Goal: Task Accomplishment & Management: Manage account settings

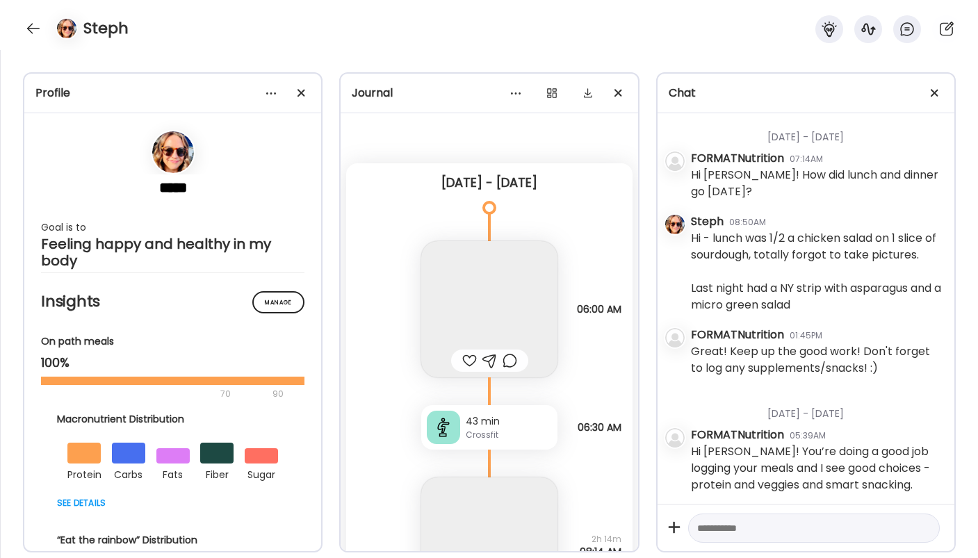
scroll to position [2091, 0]
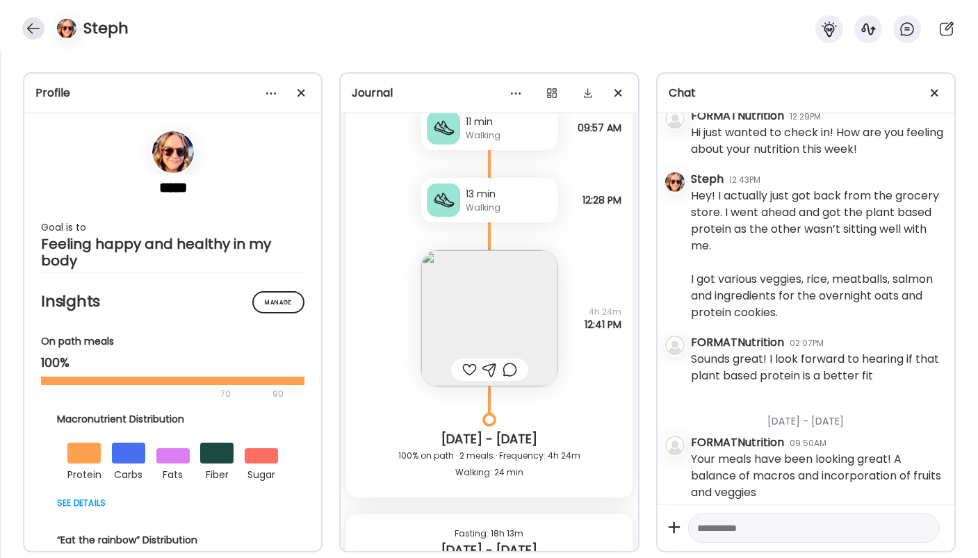
click at [31, 34] on div at bounding box center [33, 28] width 22 height 22
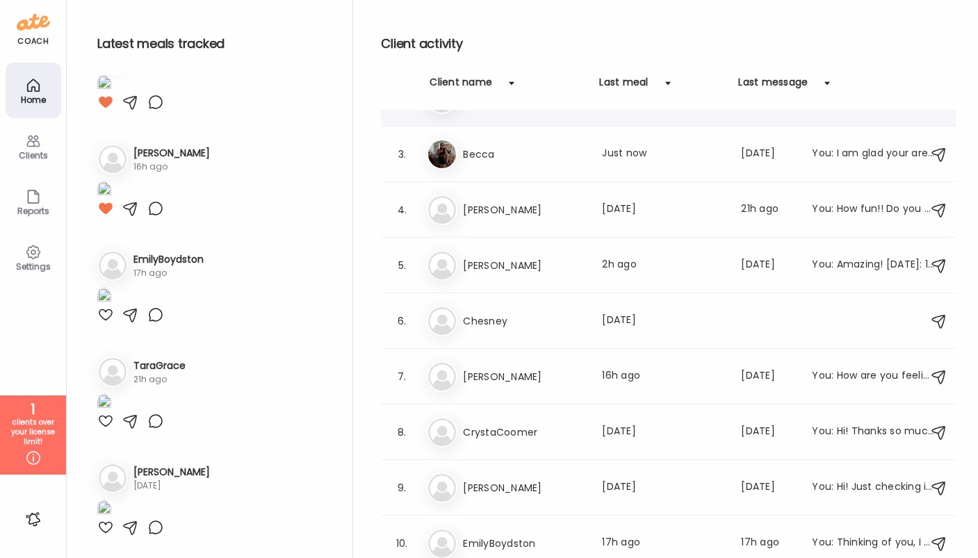
scroll to position [98, 0]
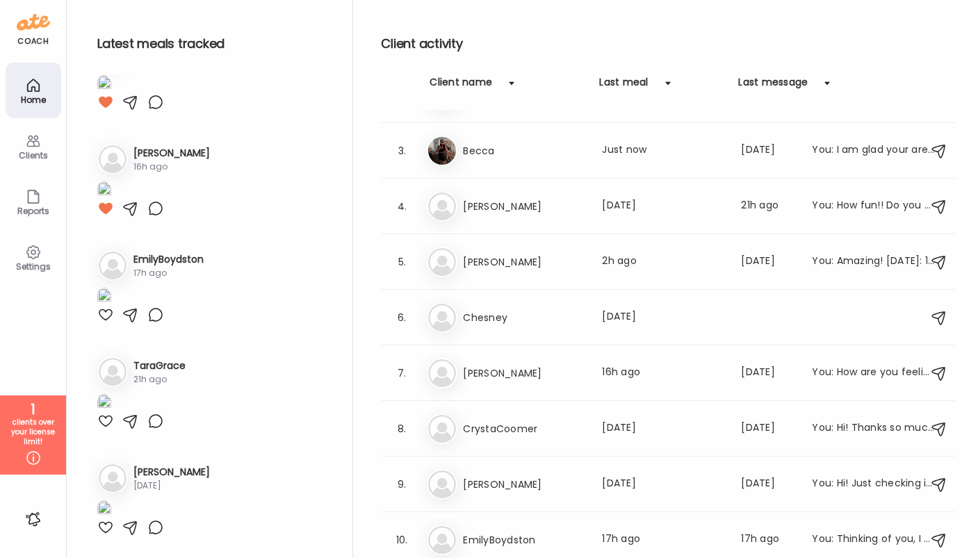
click at [38, 152] on div "Clients" at bounding box center [33, 155] width 50 height 9
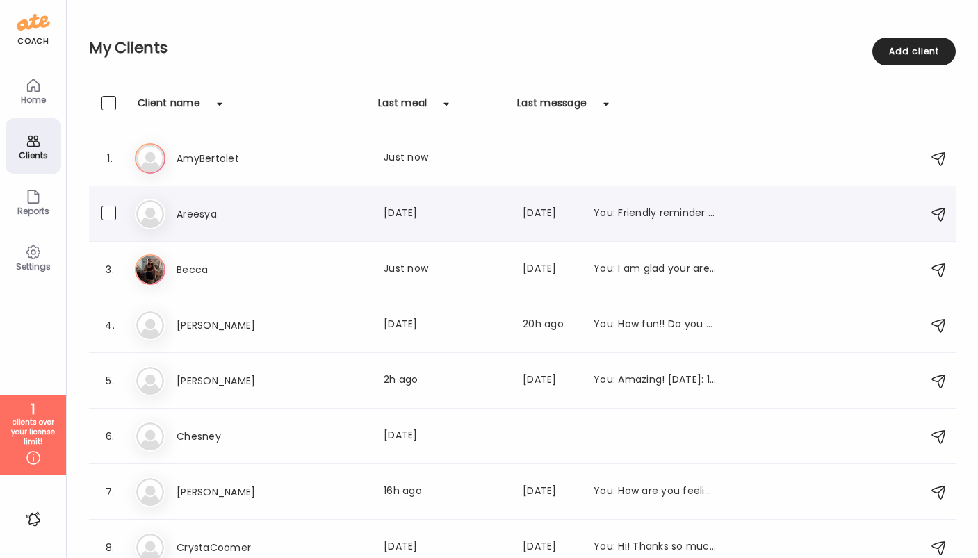
click at [657, 222] on div "You: Friendly reminder to log your food when you eat out! We can chat more abou…" at bounding box center [655, 214] width 122 height 17
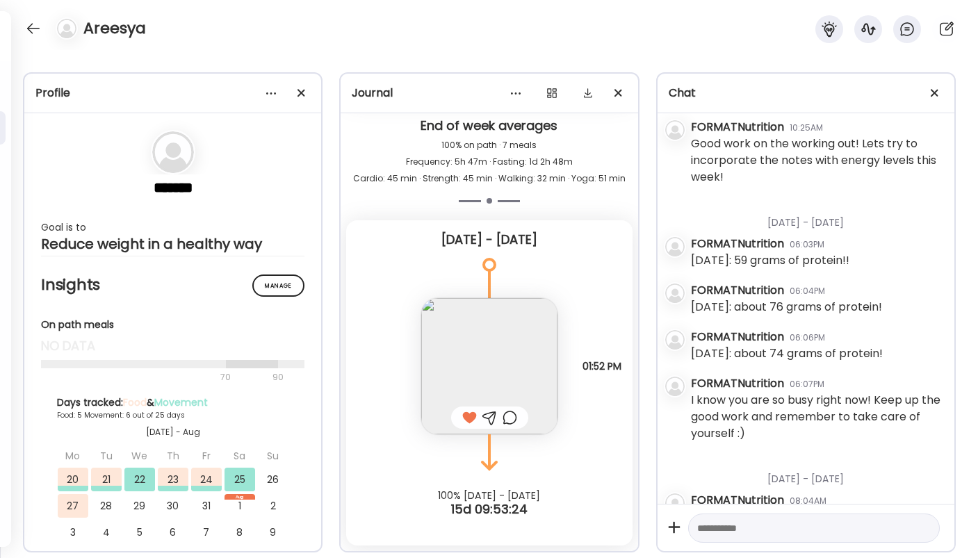
scroll to position [1065, 0]
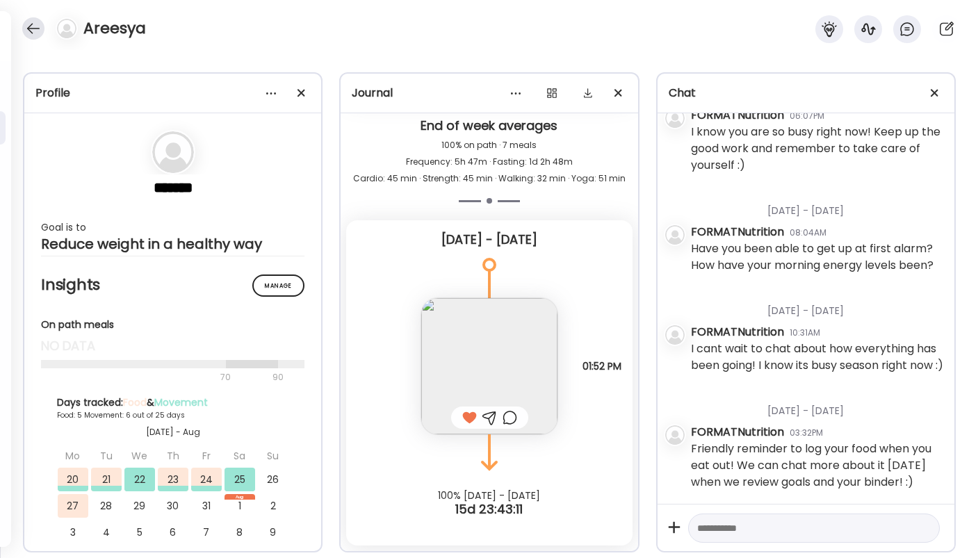
click at [32, 28] on div at bounding box center [33, 28] width 22 height 22
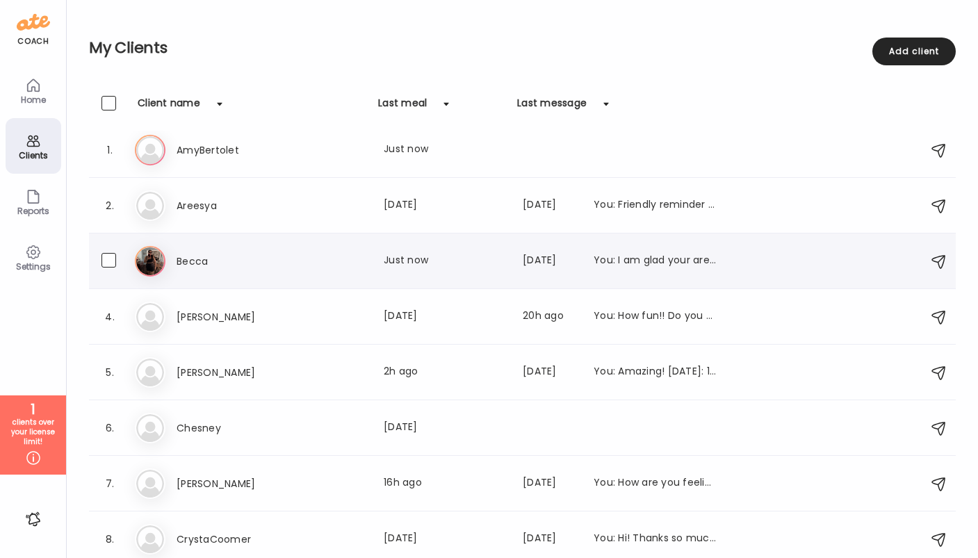
scroll to position [0, 0]
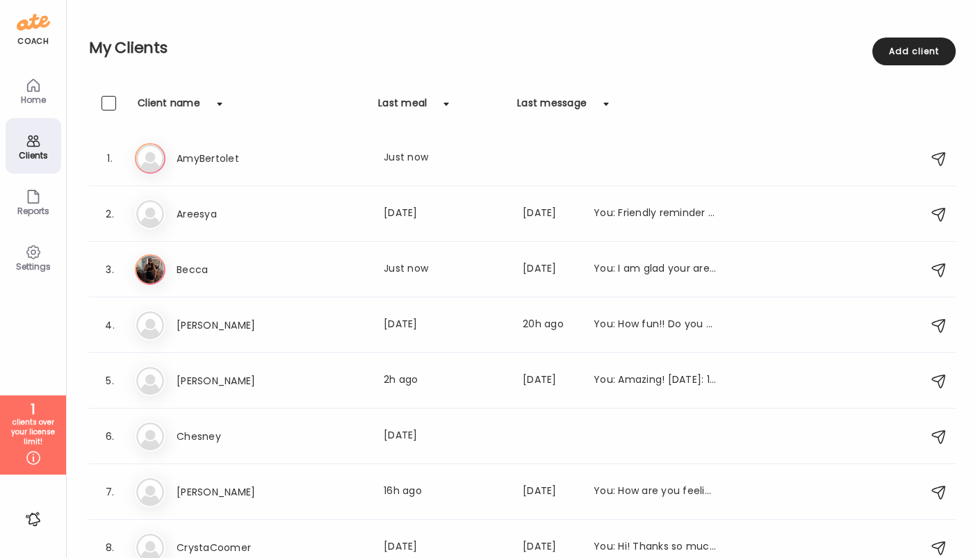
click at [35, 100] on div "Home" at bounding box center [33, 99] width 50 height 9
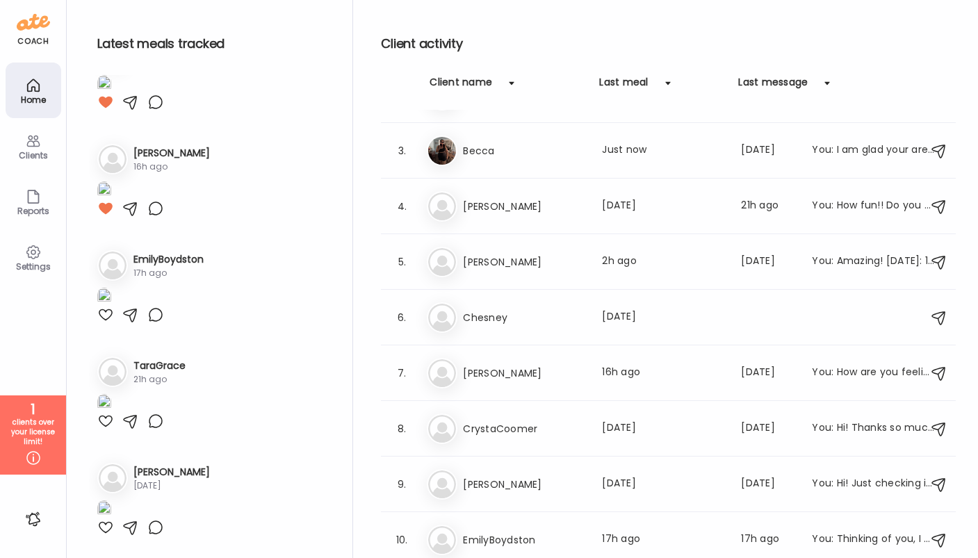
click at [35, 525] on div at bounding box center [33, 519] width 22 height 22
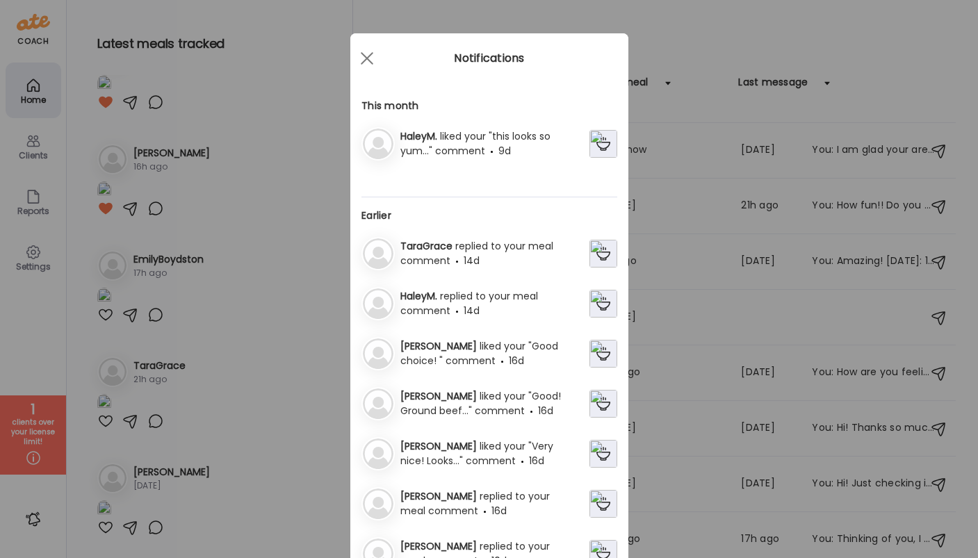
click at [32, 291] on div "Ate Coach Dashboard Wahoo! It’s official Take a moment to set up your Coach Pro…" at bounding box center [489, 279] width 978 height 558
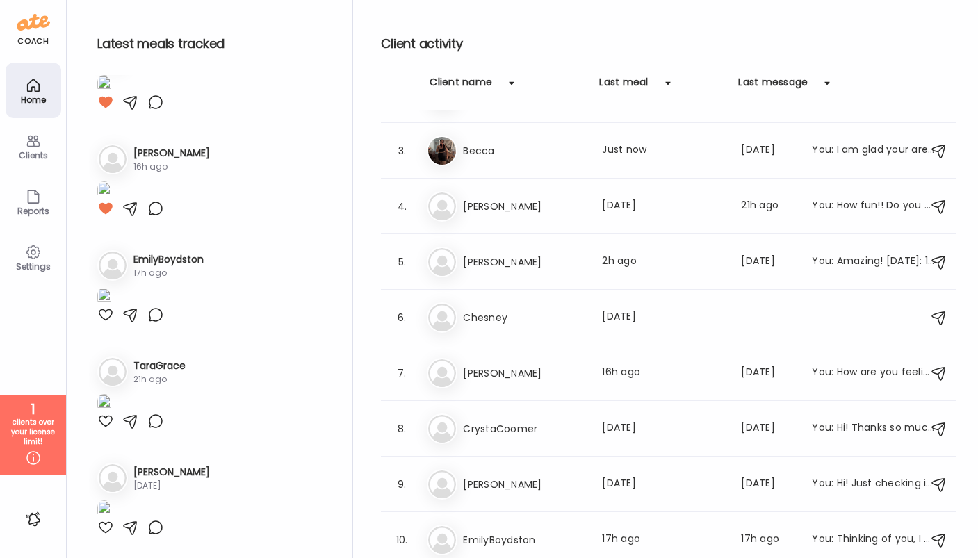
click at [34, 151] on div "Clients" at bounding box center [33, 155] width 50 height 9
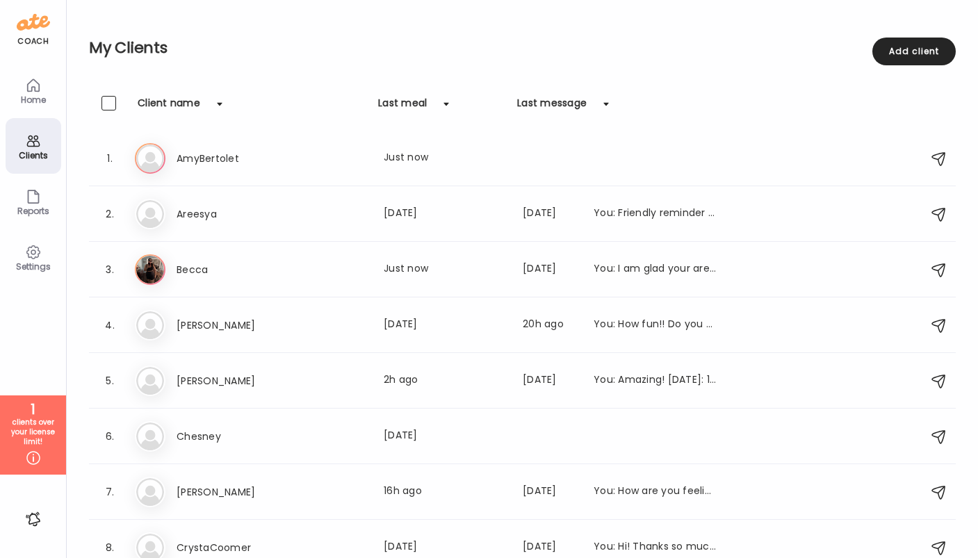
click at [38, 90] on icon at bounding box center [33, 85] width 17 height 17
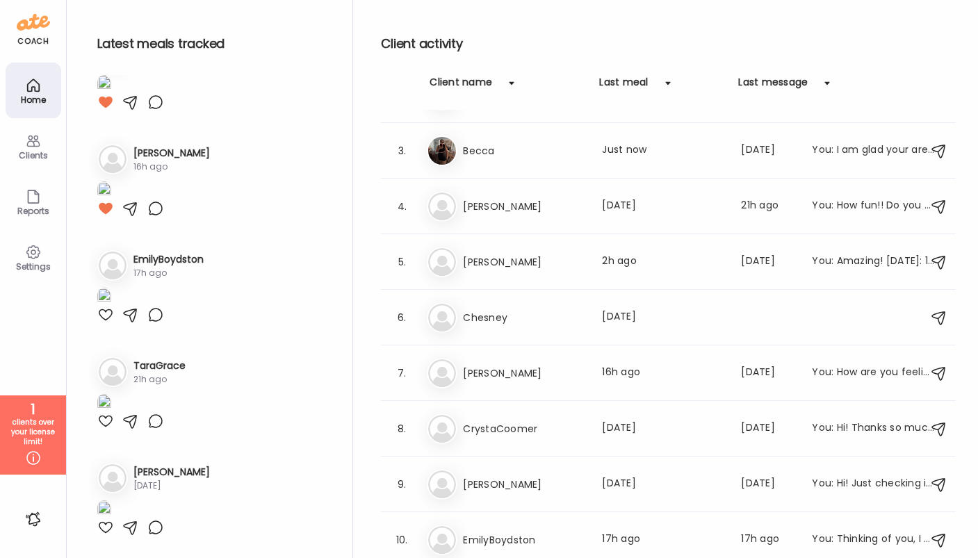
click at [451, 47] on h2 "Client activity" at bounding box center [668, 43] width 575 height 21
click at [34, 455] on icon at bounding box center [33, 458] width 17 height 17
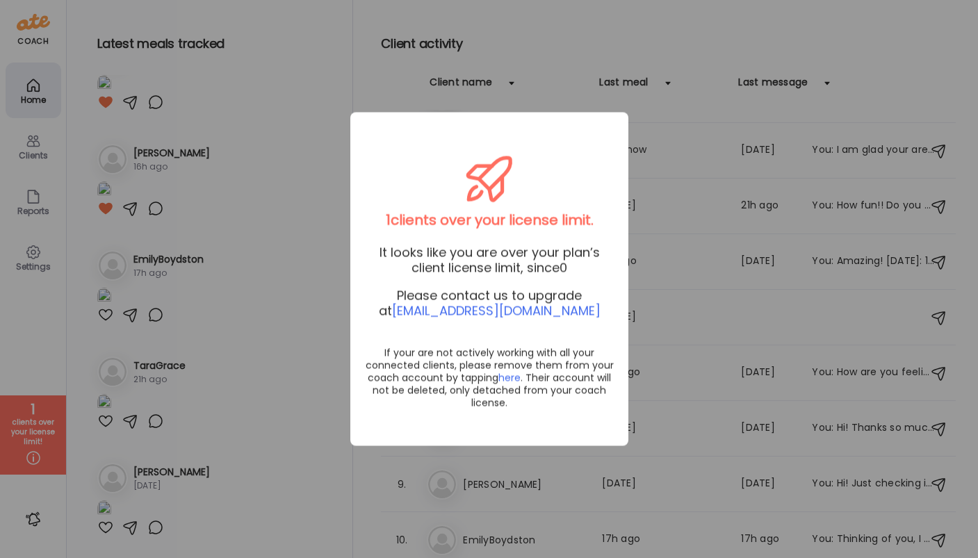
click at [512, 377] on span "here" at bounding box center [510, 378] width 22 height 14
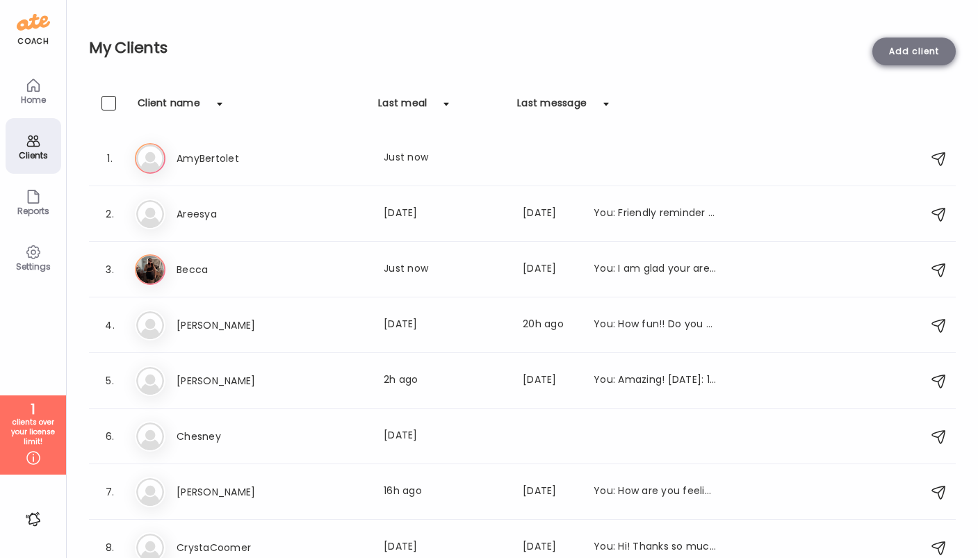
click at [894, 55] on div "Add client" at bounding box center [914, 52] width 83 height 28
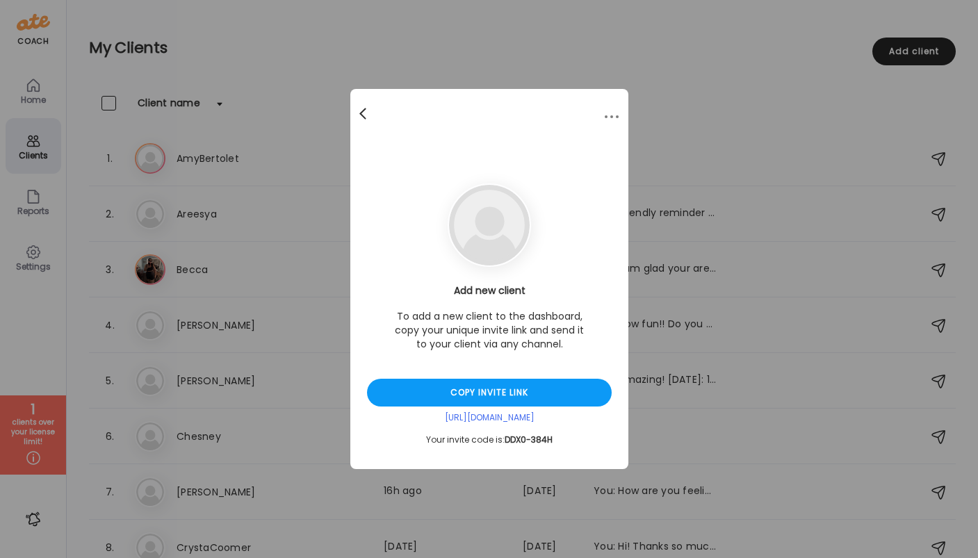
click at [363, 113] on div at bounding box center [365, 114] width 28 height 28
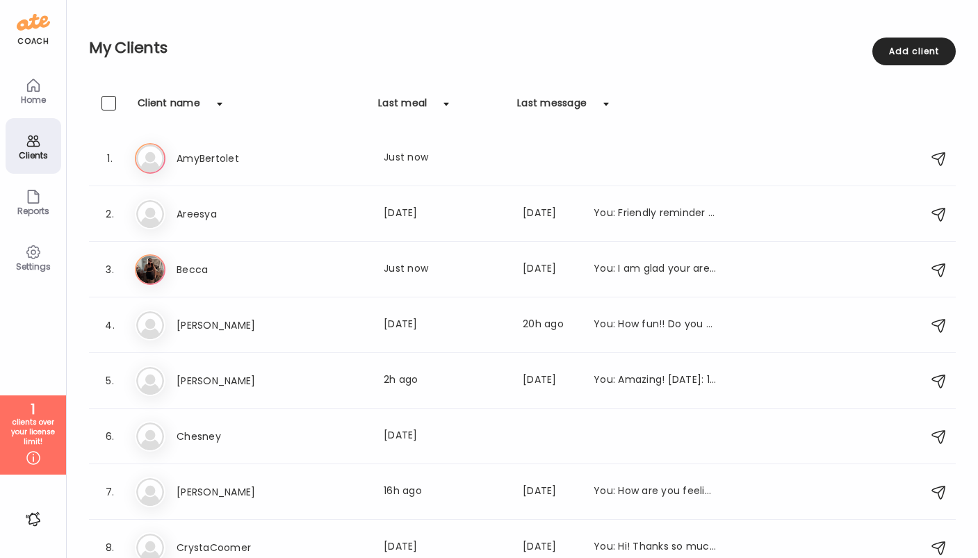
click at [31, 89] on icon at bounding box center [33, 85] width 12 height 12
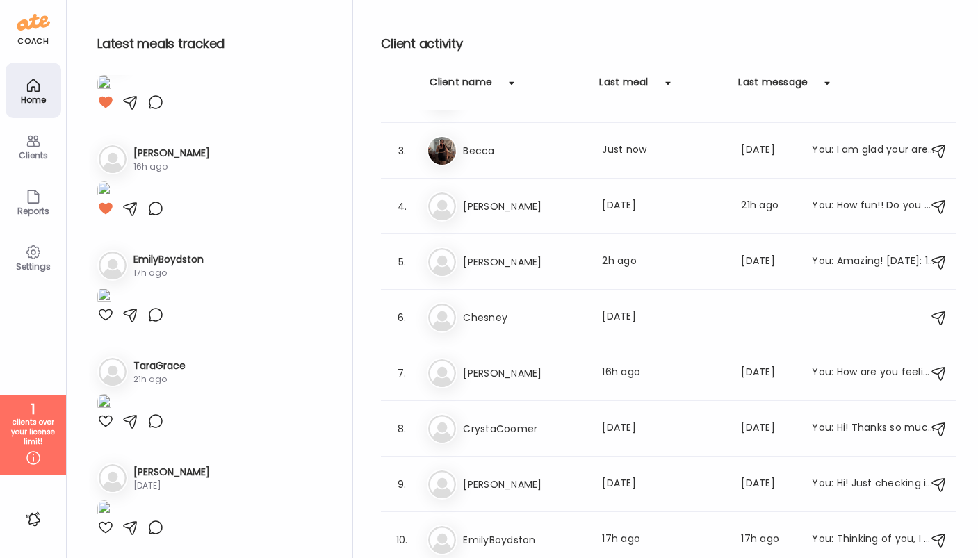
click at [37, 258] on icon at bounding box center [33, 252] width 17 height 17
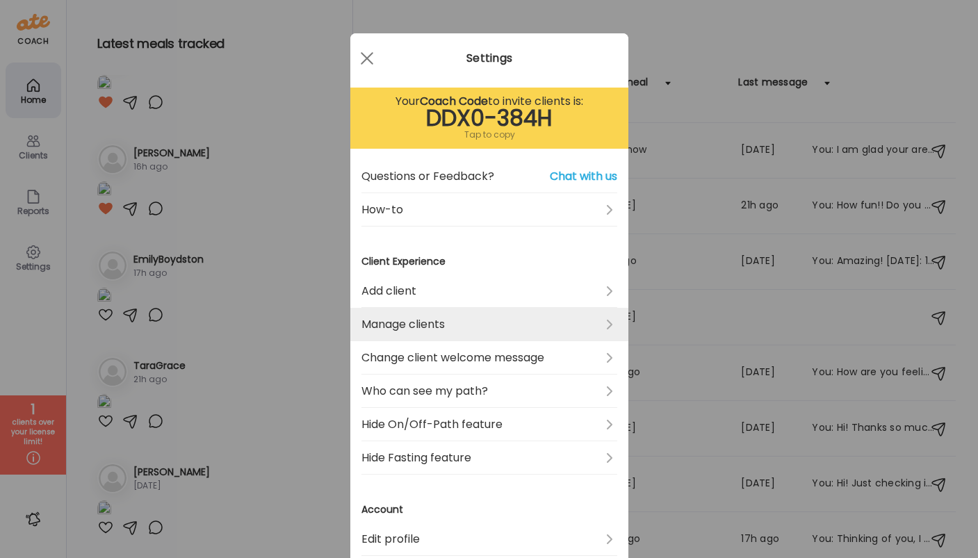
click at [457, 323] on link "Manage clients" at bounding box center [490, 324] width 256 height 33
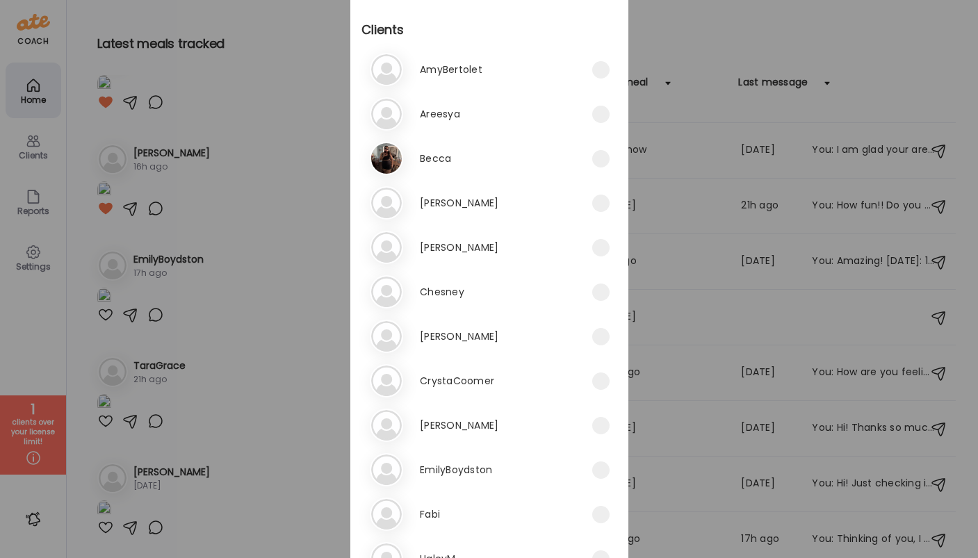
scroll to position [140, 0]
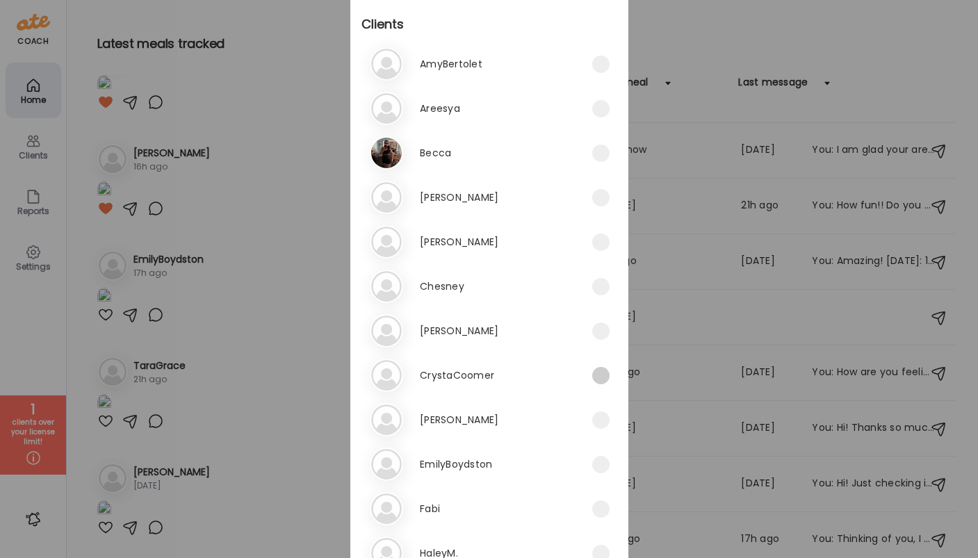
click at [597, 372] on span at bounding box center [601, 375] width 17 height 17
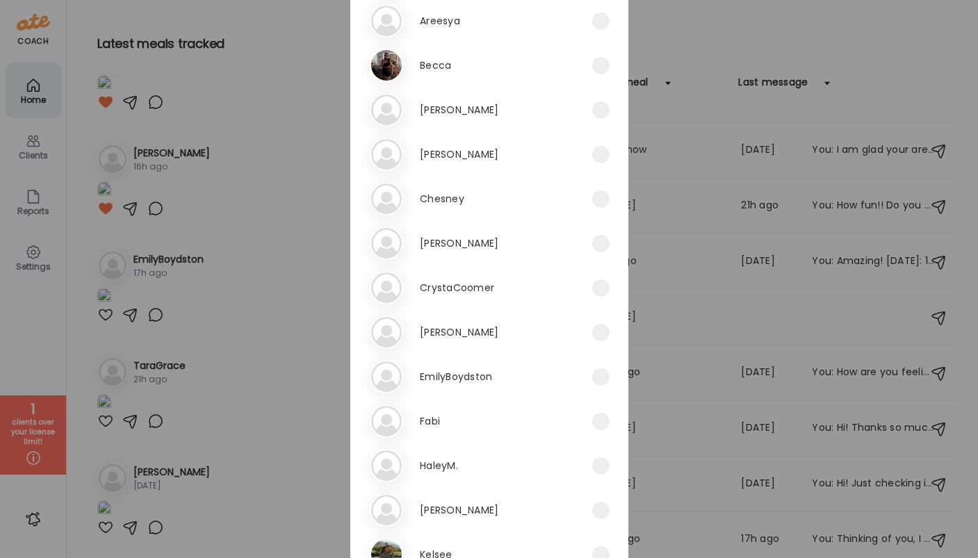
scroll to position [0, 0]
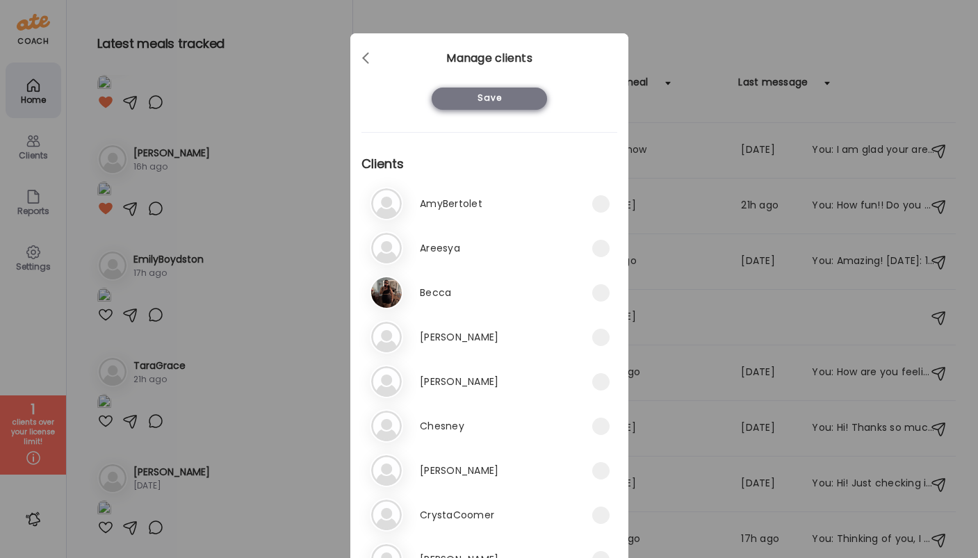
click at [510, 102] on div "Save" at bounding box center [489, 99] width 115 height 22
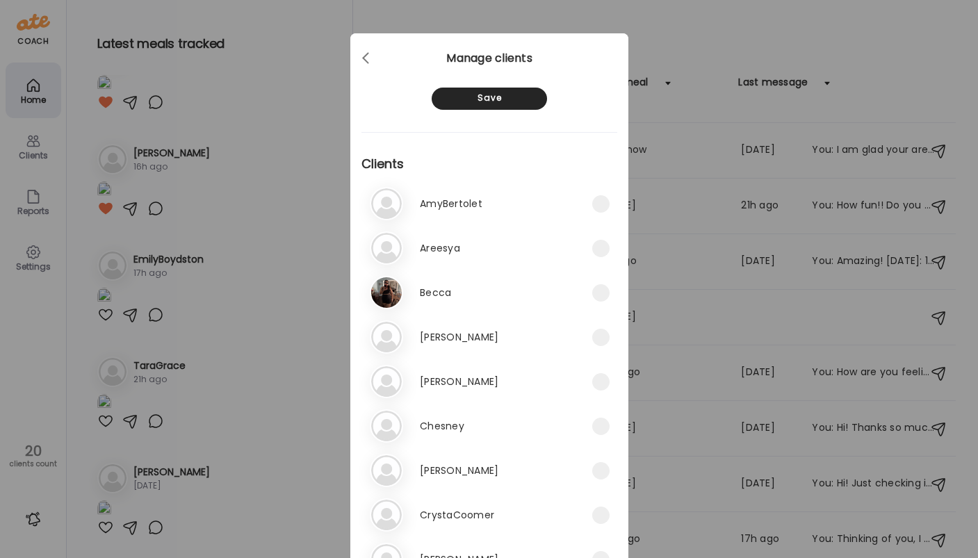
click at [53, 336] on div "Ate Coach Dashboard Wahoo! It’s official Take a moment to set up your Coach Pro…" at bounding box center [489, 279] width 978 height 558
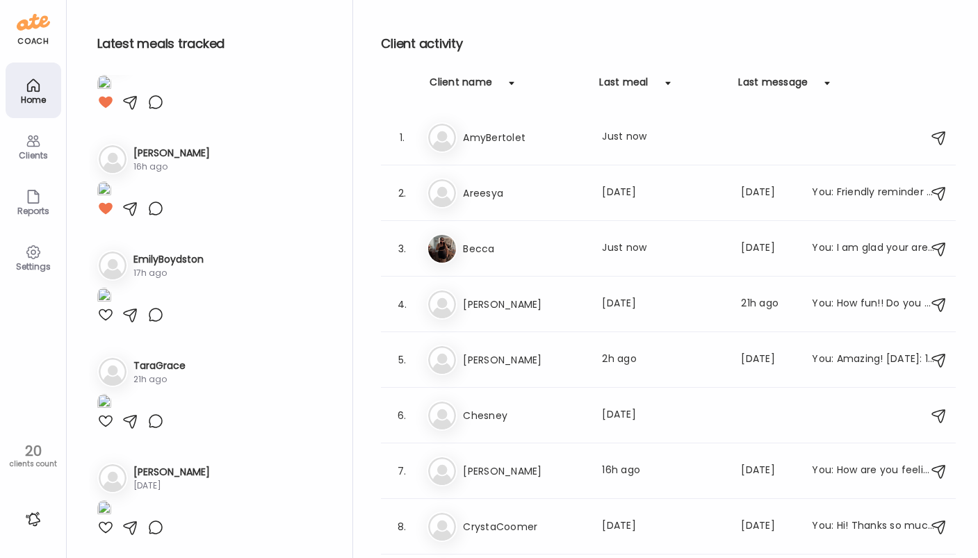
click at [495, 79] on div "Client name" at bounding box center [506, 86] width 153 height 22
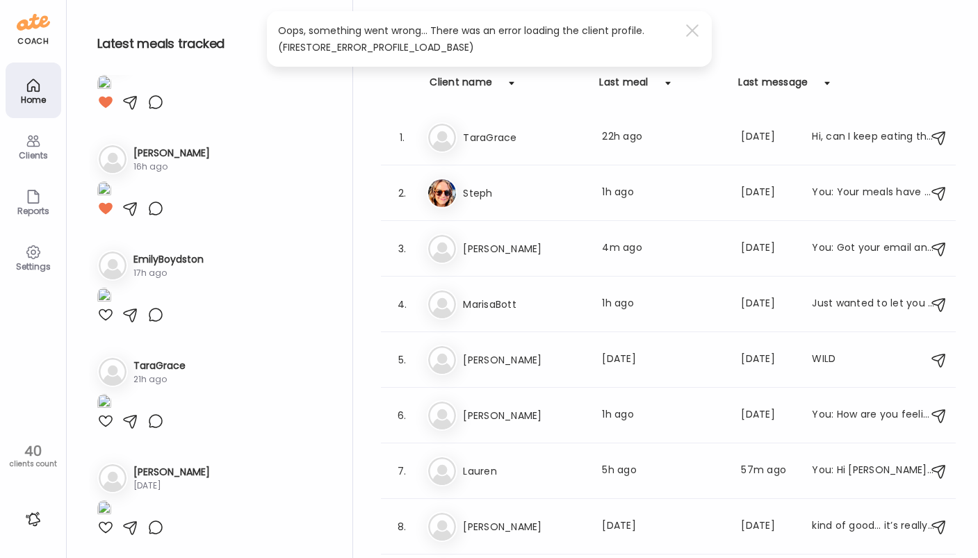
click at [46, 26] on img at bounding box center [33, 22] width 33 height 22
click at [15, 33] on div "coach Home Clients Coaches Teams Reports Settings 40 clients count" at bounding box center [33, 279] width 67 height 558
click at [31, 29] on img at bounding box center [33, 22] width 33 height 22
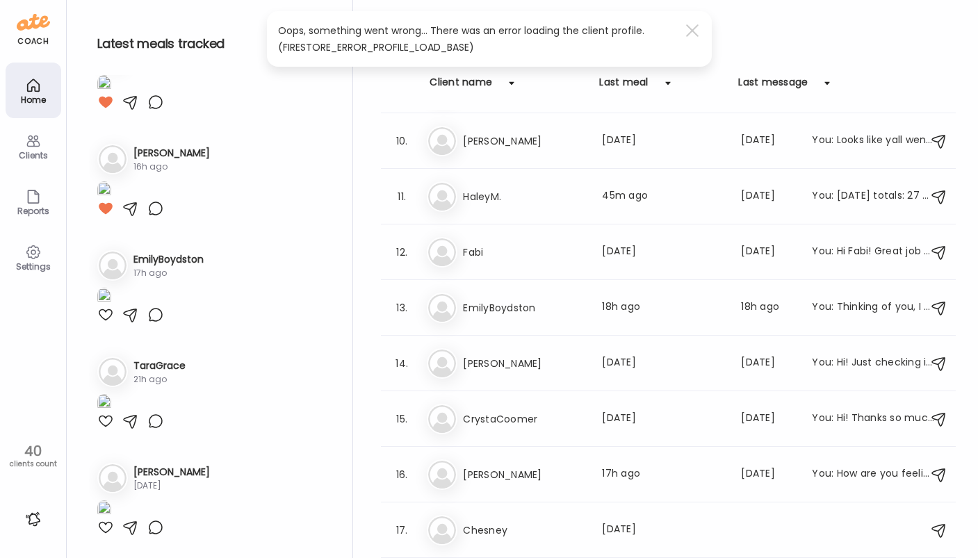
scroll to position [498, 0]
click at [537, 413] on h3 "CrystaCoomer" at bounding box center [524, 418] width 122 height 17
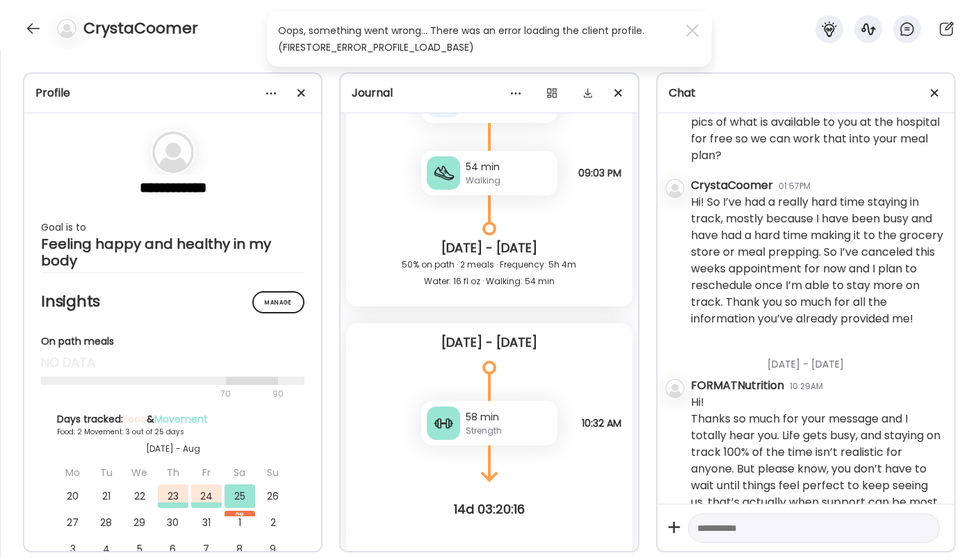
scroll to position [224, 0]
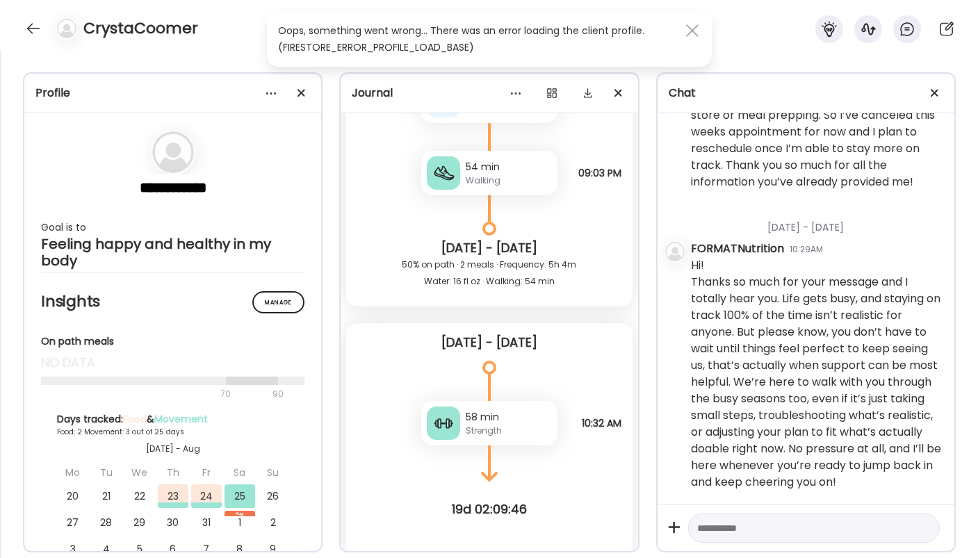
click at [699, 35] on div at bounding box center [693, 31] width 28 height 28
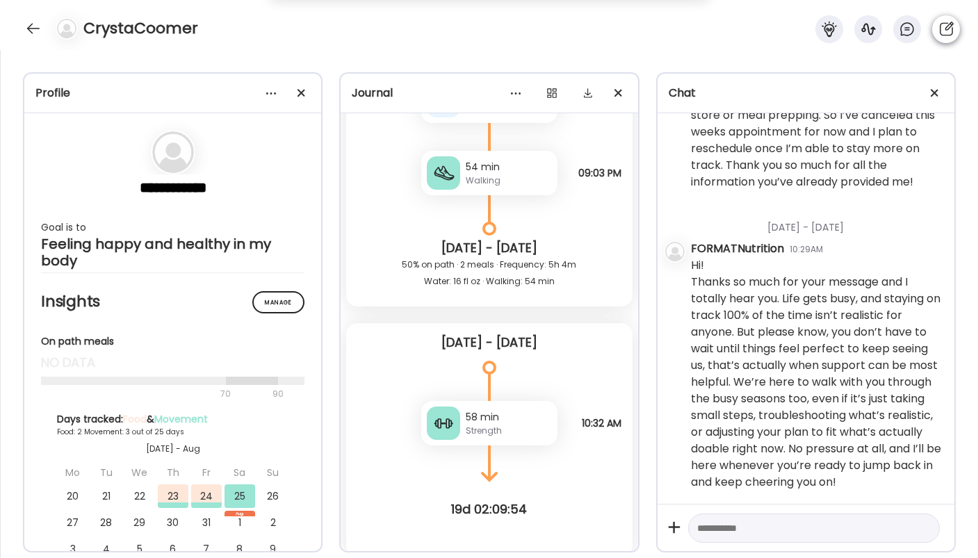
click at [946, 27] on icon at bounding box center [946, 29] width 17 height 17
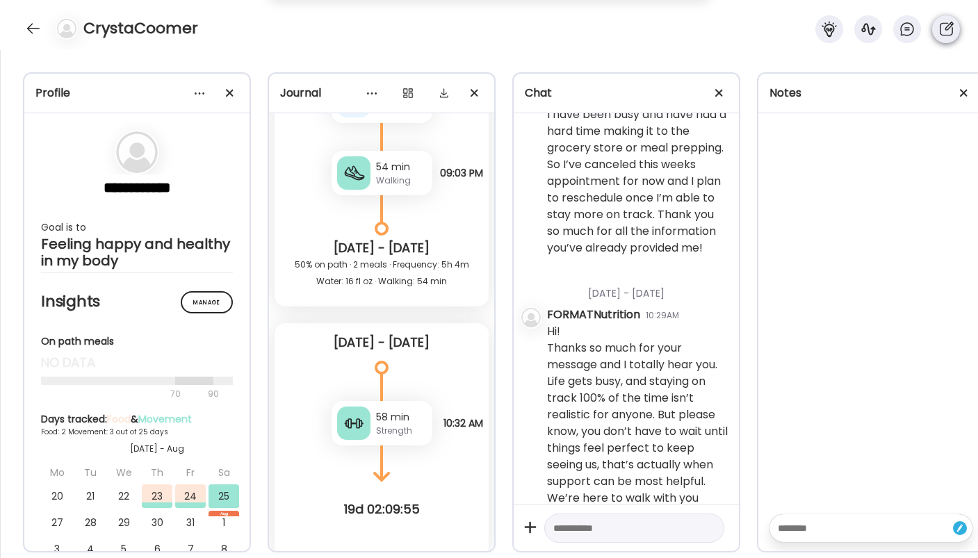
scroll to position [1709, 0]
click at [968, 93] on div at bounding box center [965, 93] width 28 height 28
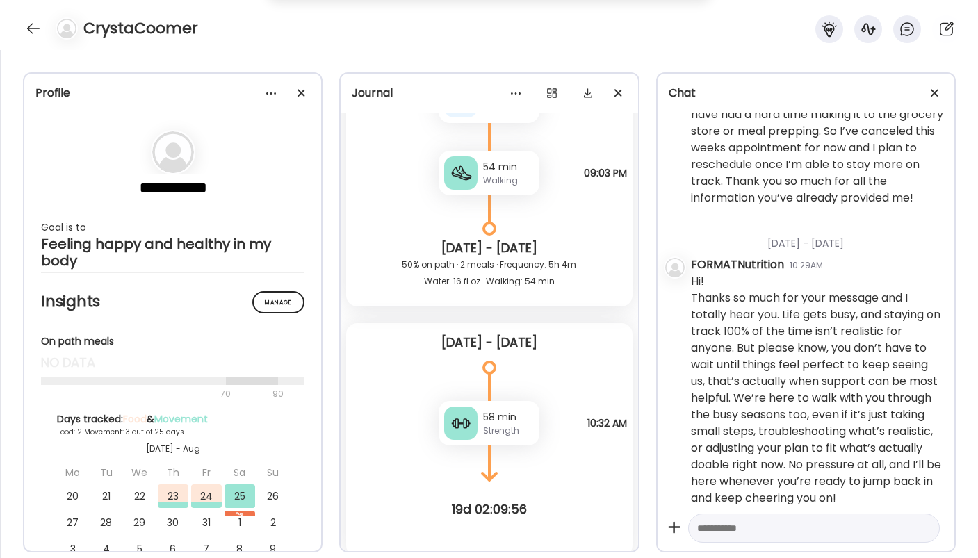
scroll to position [1885, 0]
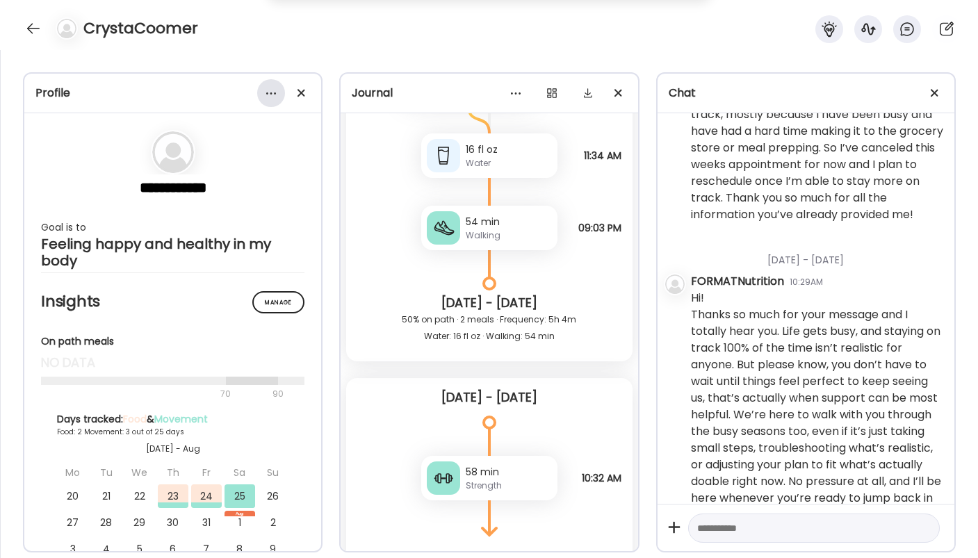
click at [274, 95] on div at bounding box center [271, 93] width 28 height 28
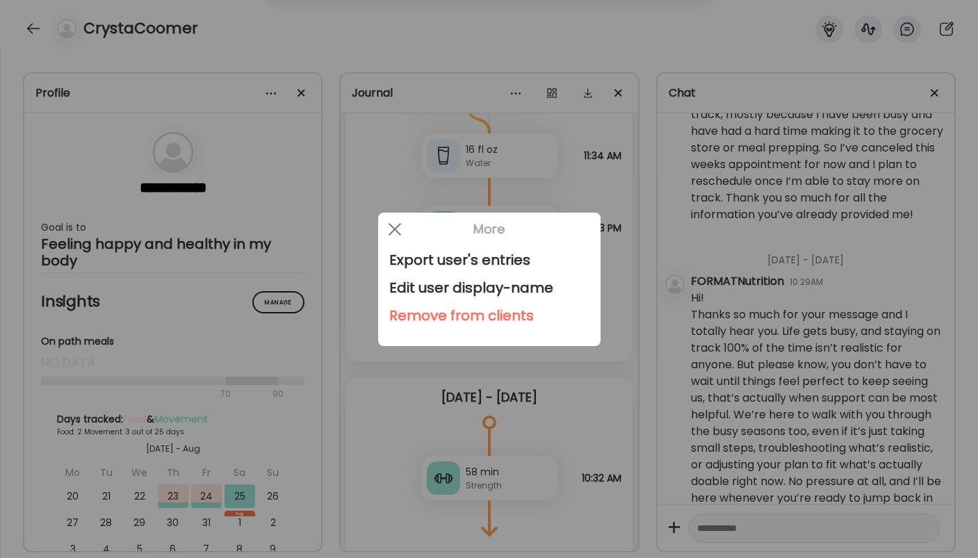
click at [435, 321] on div "Remove from clients" at bounding box center [489, 316] width 200 height 28
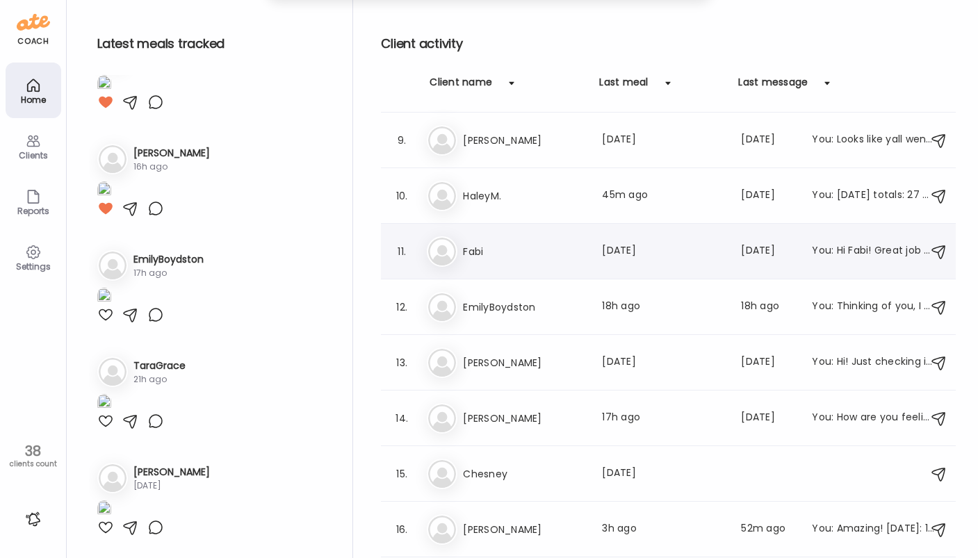
scroll to position [602, 0]
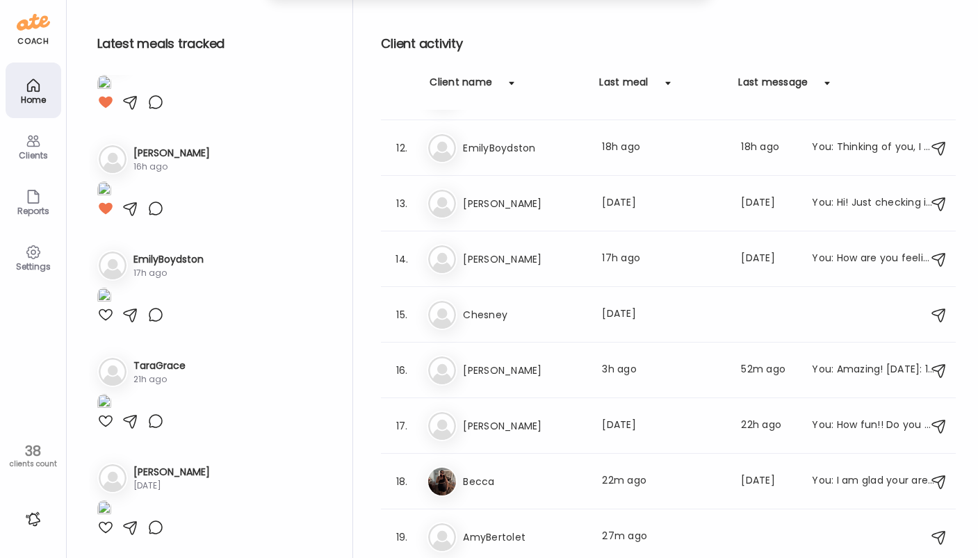
click at [33, 462] on div "clients count" at bounding box center [33, 465] width 56 height 10
click at [33, 33] on div "coach Home Clients Coaches Teams Reports Settings 38 clients count" at bounding box center [33, 279] width 67 height 558
click at [33, 72] on div "Home" at bounding box center [34, 91] width 56 height 56
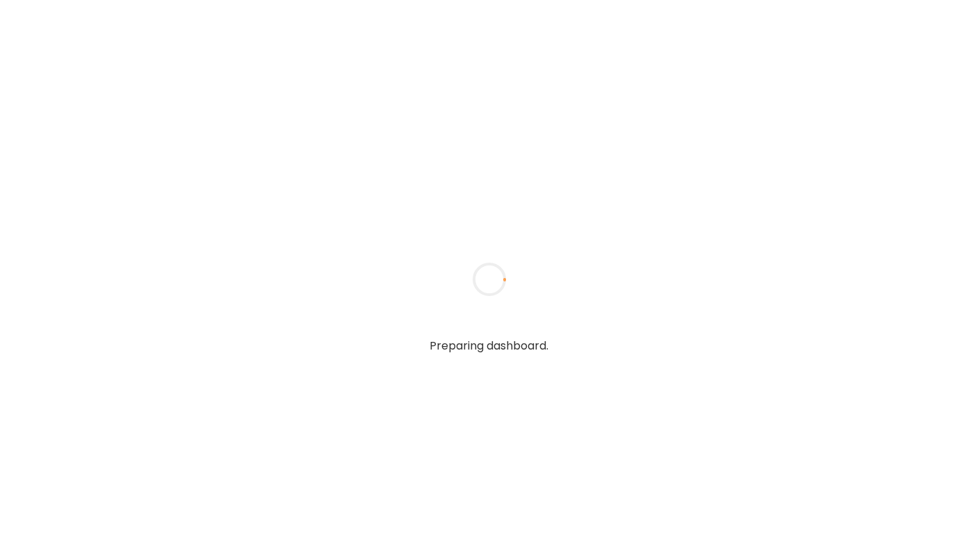
type input "**********"
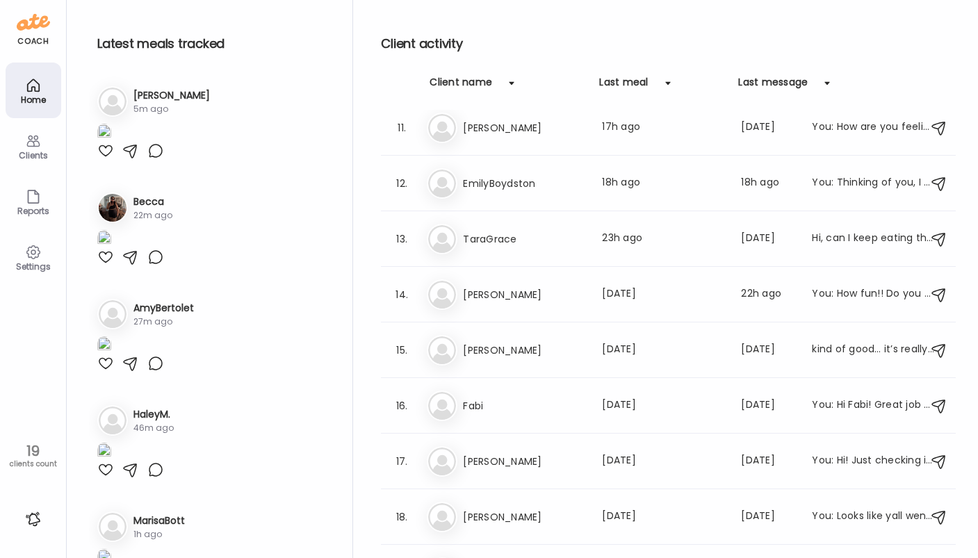
scroll to position [602, 0]
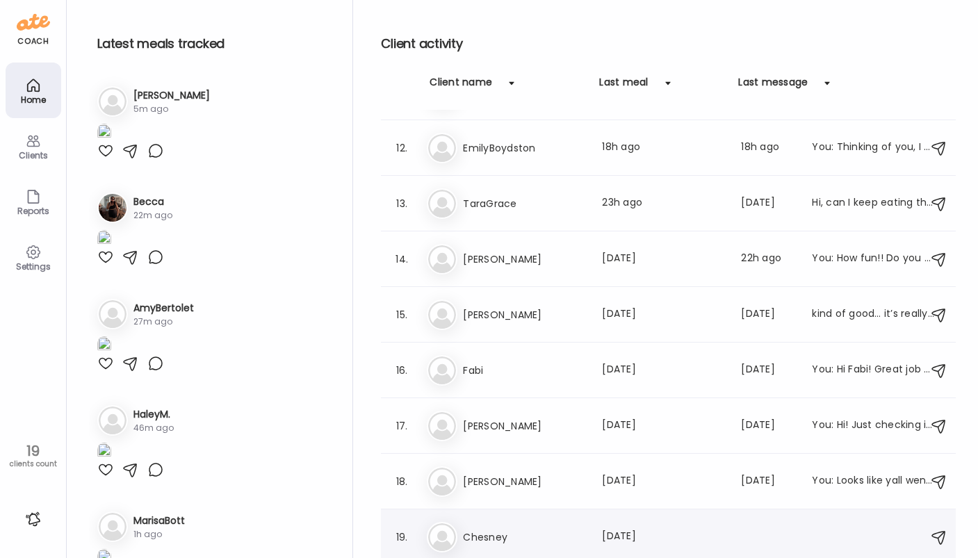
click at [688, 539] on div "Last meal: 14d ago" at bounding box center [663, 537] width 122 height 17
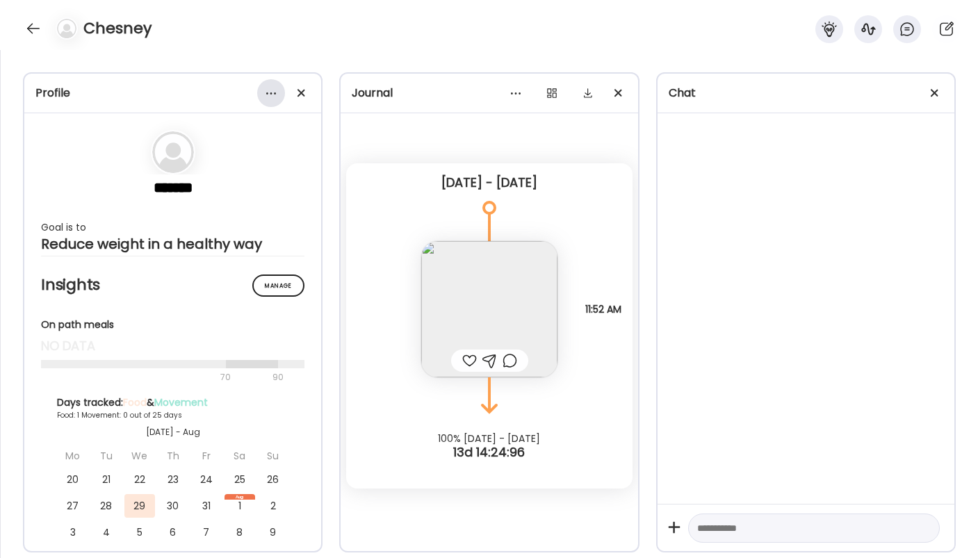
click at [271, 97] on div at bounding box center [271, 93] width 28 height 28
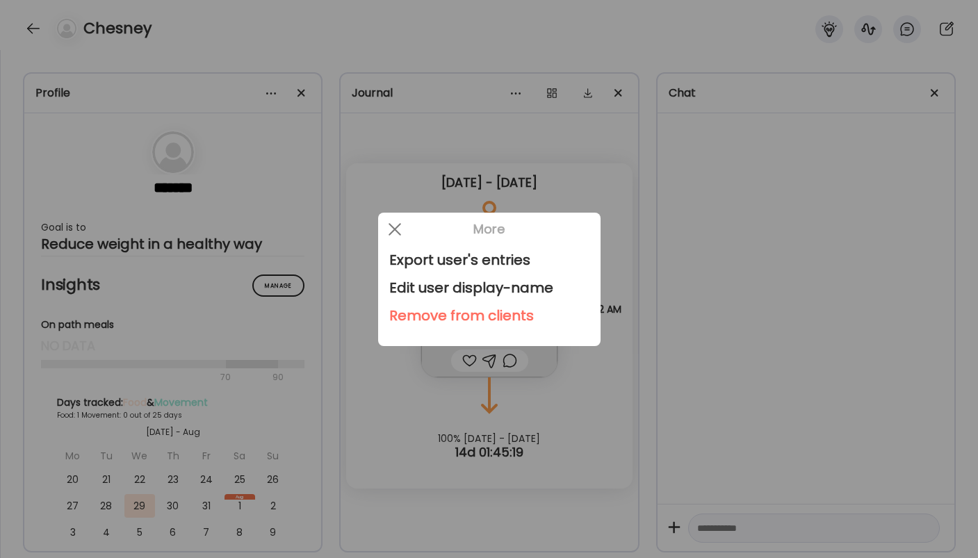
click at [408, 314] on div "Remove from clients" at bounding box center [489, 316] width 200 height 28
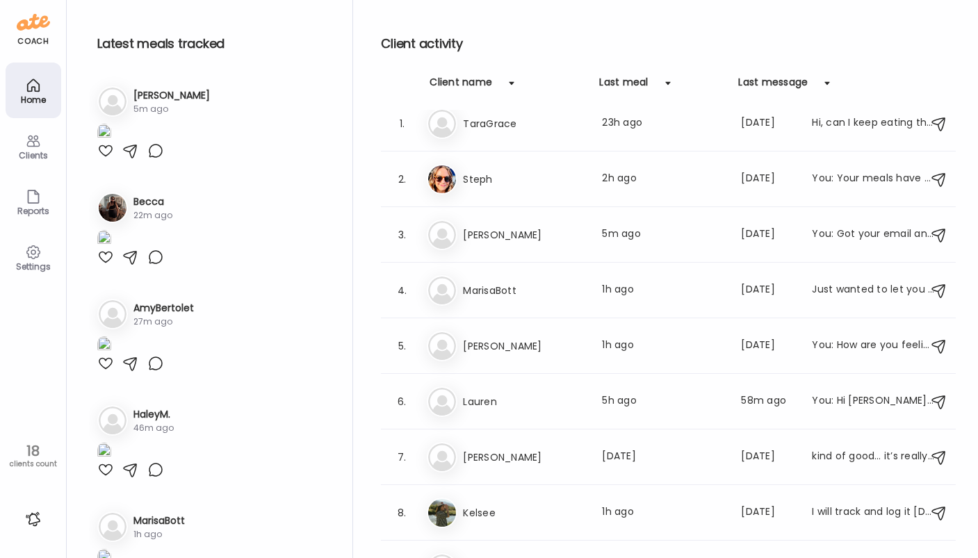
scroll to position [0, 0]
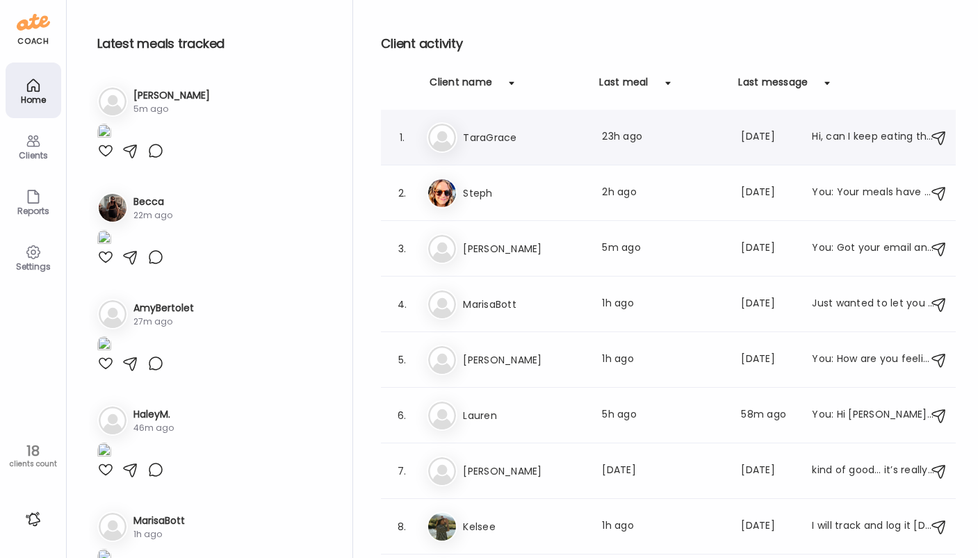
click at [576, 152] on div "Ta TaraGrace Last meal: 23h ago Last message: 8d ago Hi, can I keep eating the …" at bounding box center [671, 137] width 488 height 31
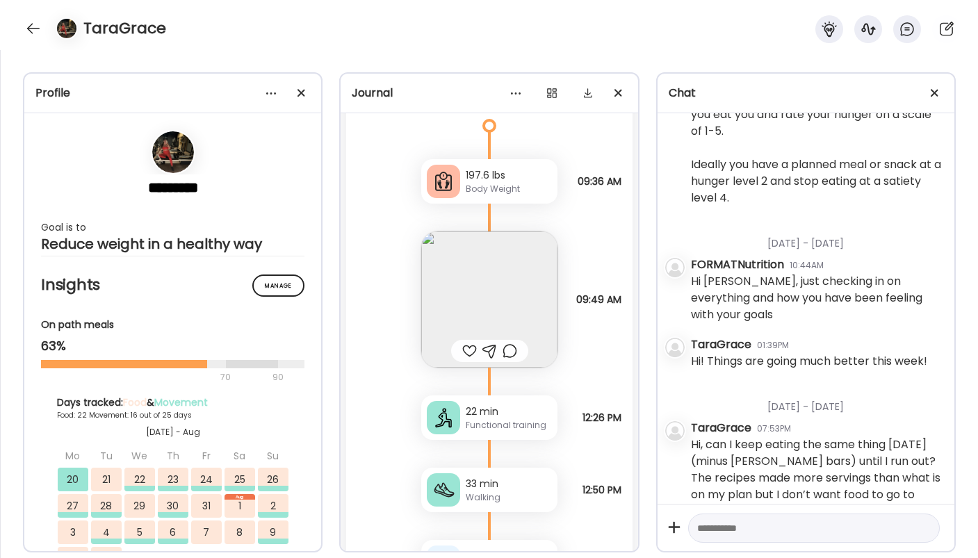
scroll to position [48895, 0]
click at [857, 540] on div at bounding box center [814, 529] width 252 height 30
click at [846, 535] on textarea at bounding box center [802, 528] width 209 height 17
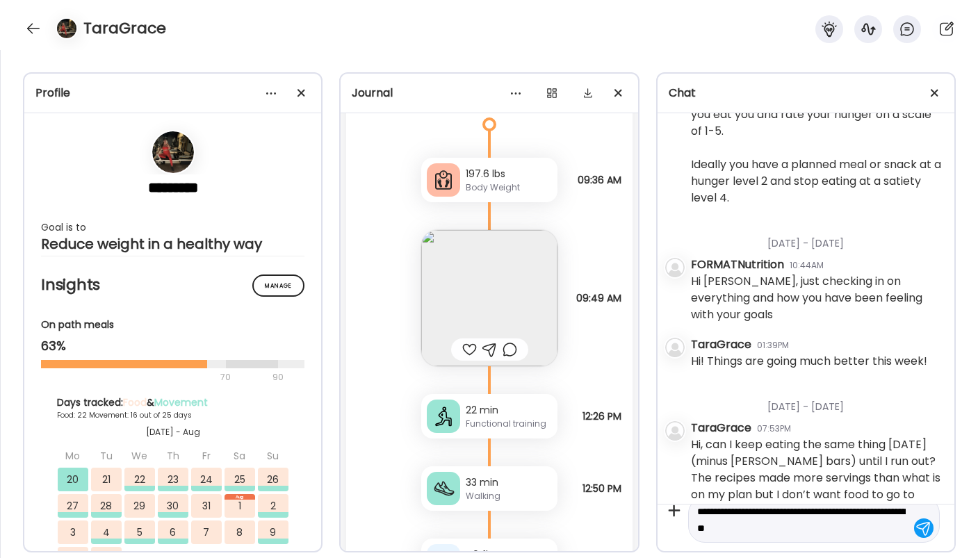
type textarea "**********"
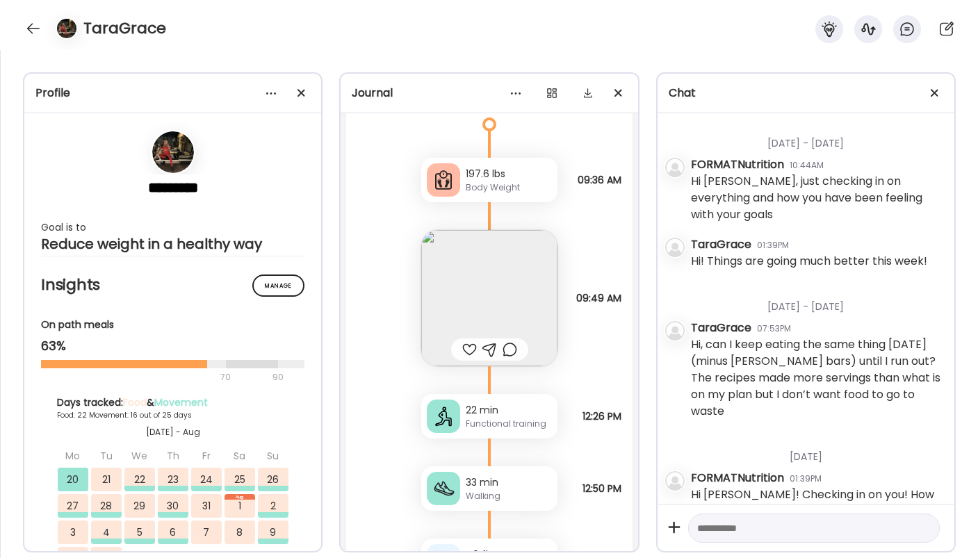
scroll to position [1195, 0]
click at [37, 25] on div at bounding box center [33, 28] width 22 height 22
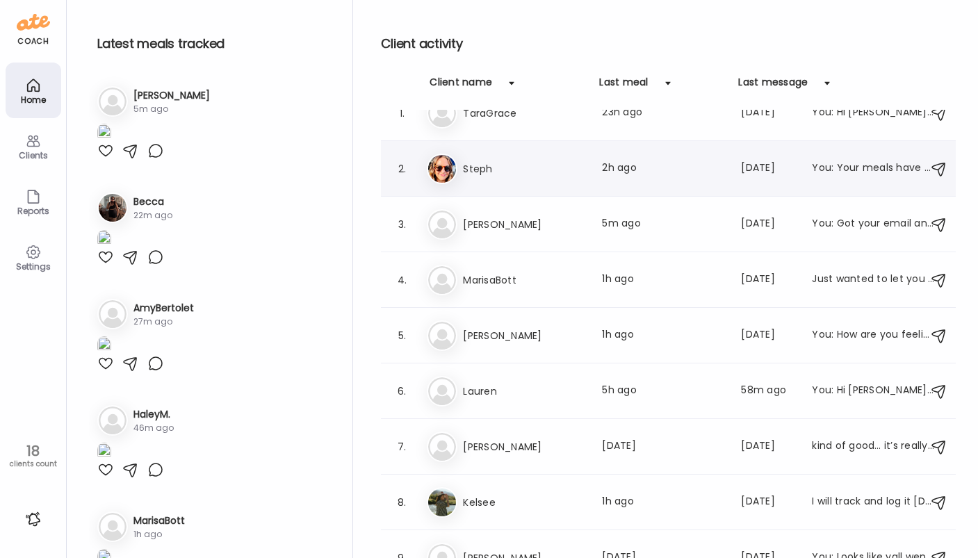
scroll to position [19, 0]
